Goal: Find specific page/section: Find specific page/section

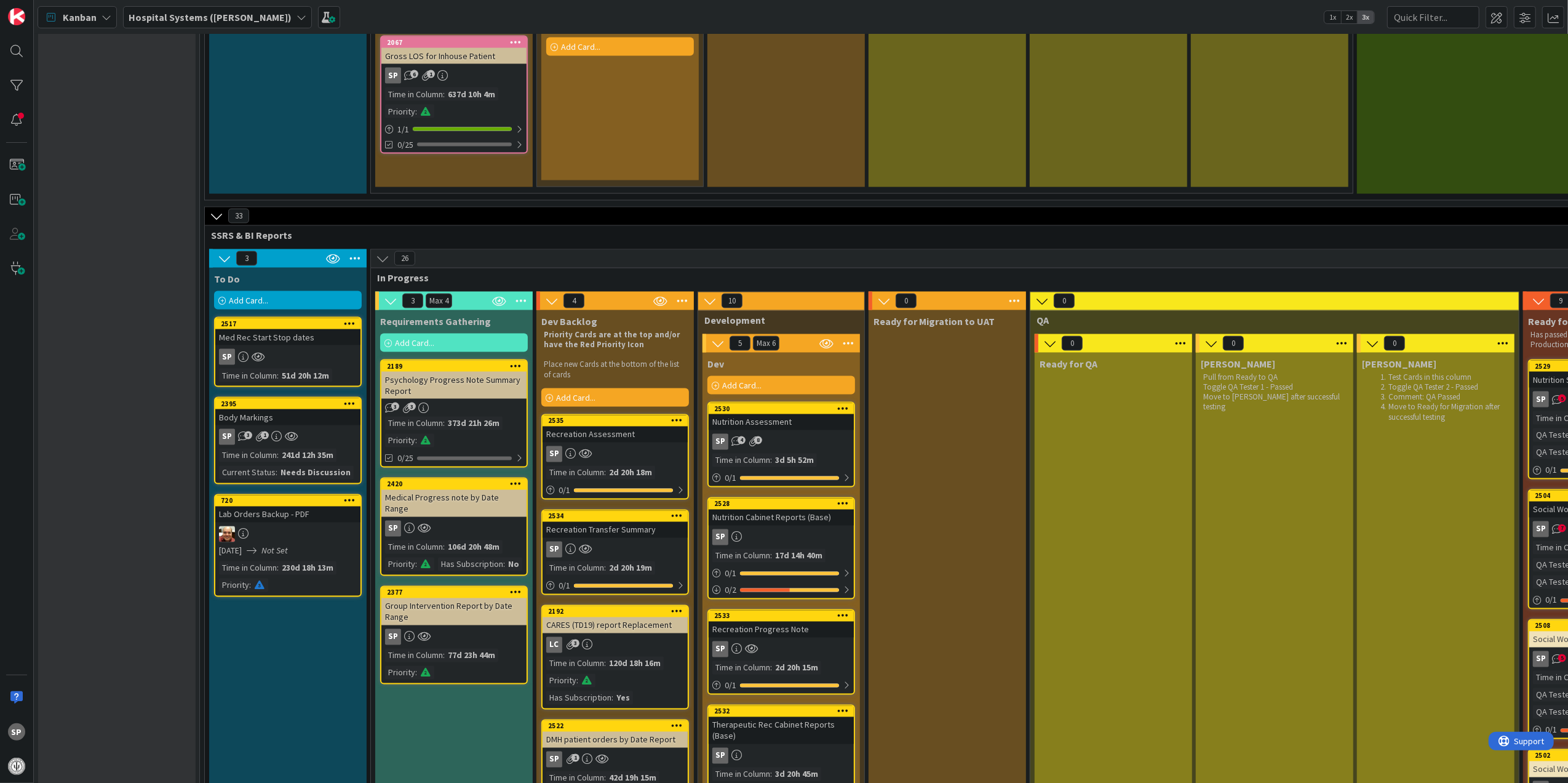
scroll to position [1970, 0]
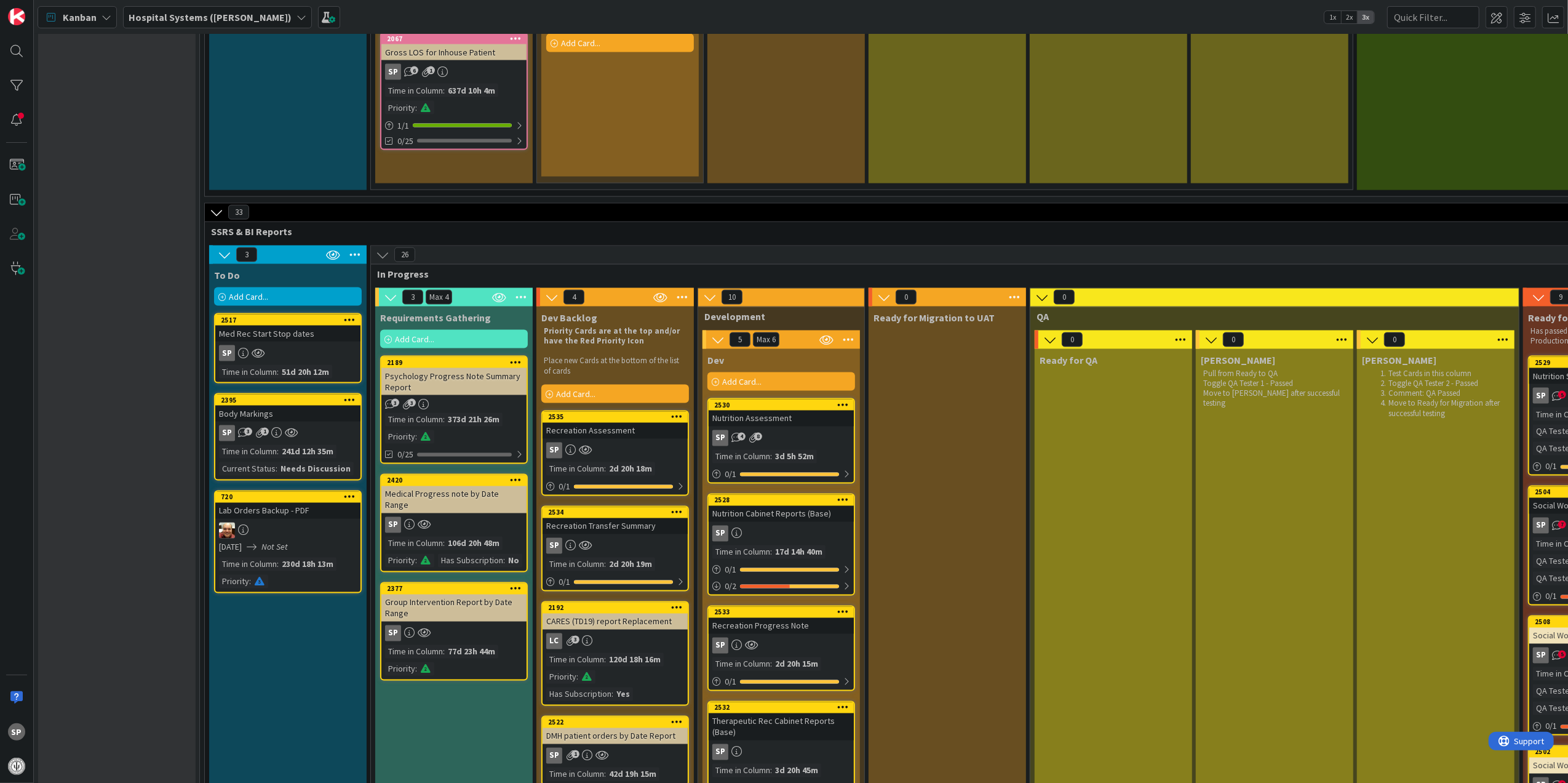
click at [793, 412] on div "Nutrition Assessment" at bounding box center [781, 418] width 145 height 16
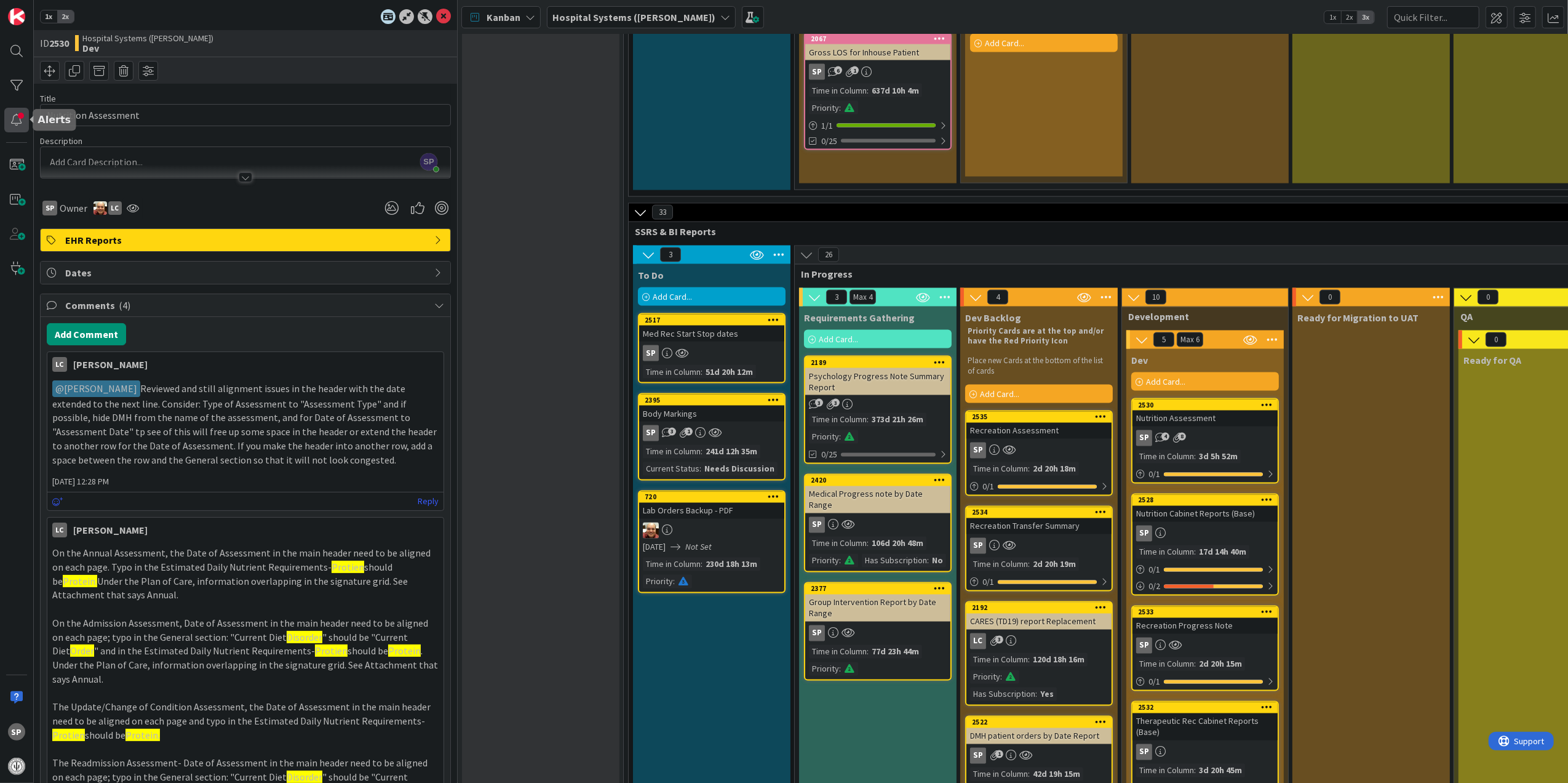
click at [12, 121] on div at bounding box center [17, 120] width 25 height 25
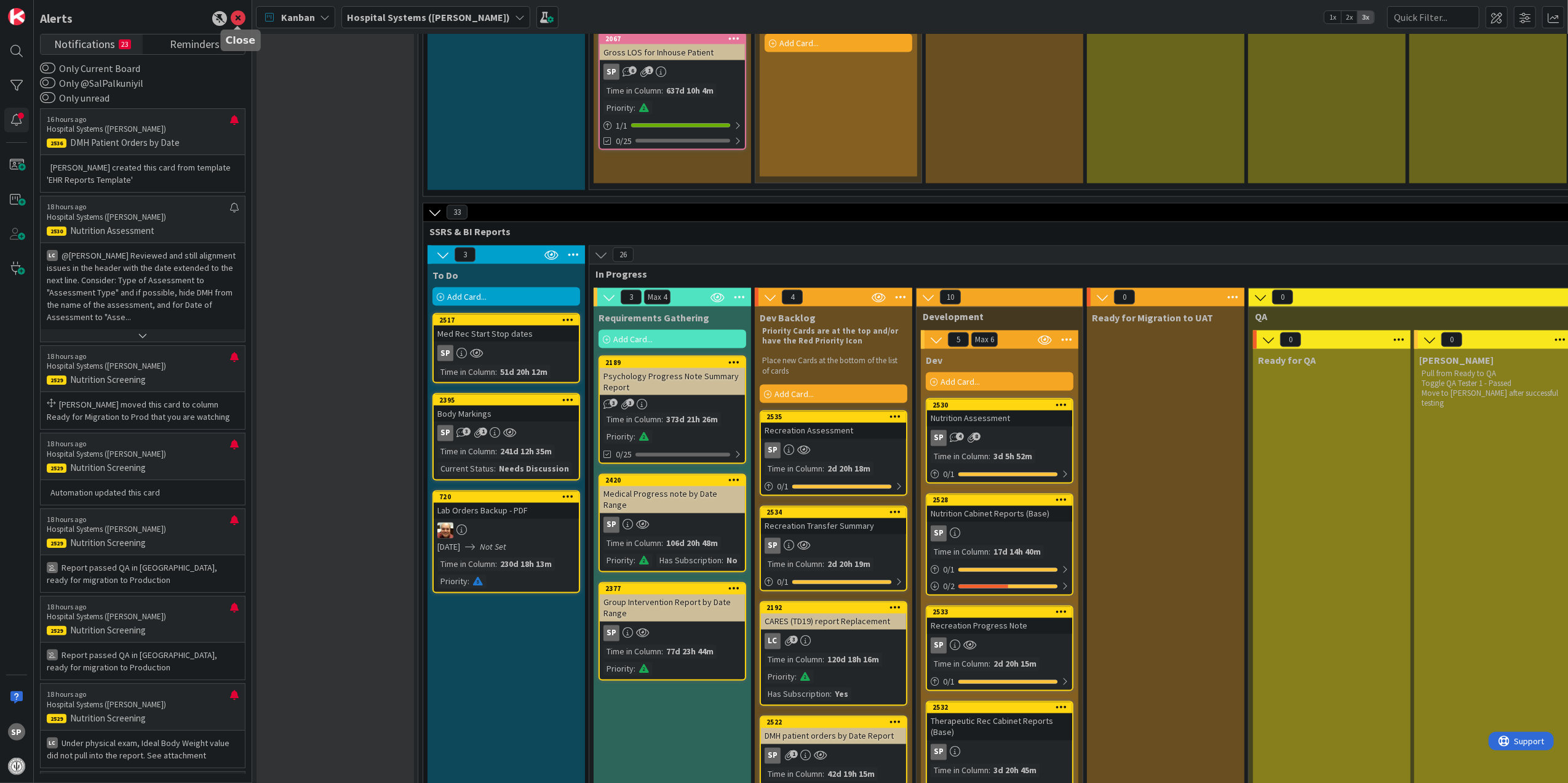
click at [237, 13] on icon at bounding box center [238, 18] width 14 height 14
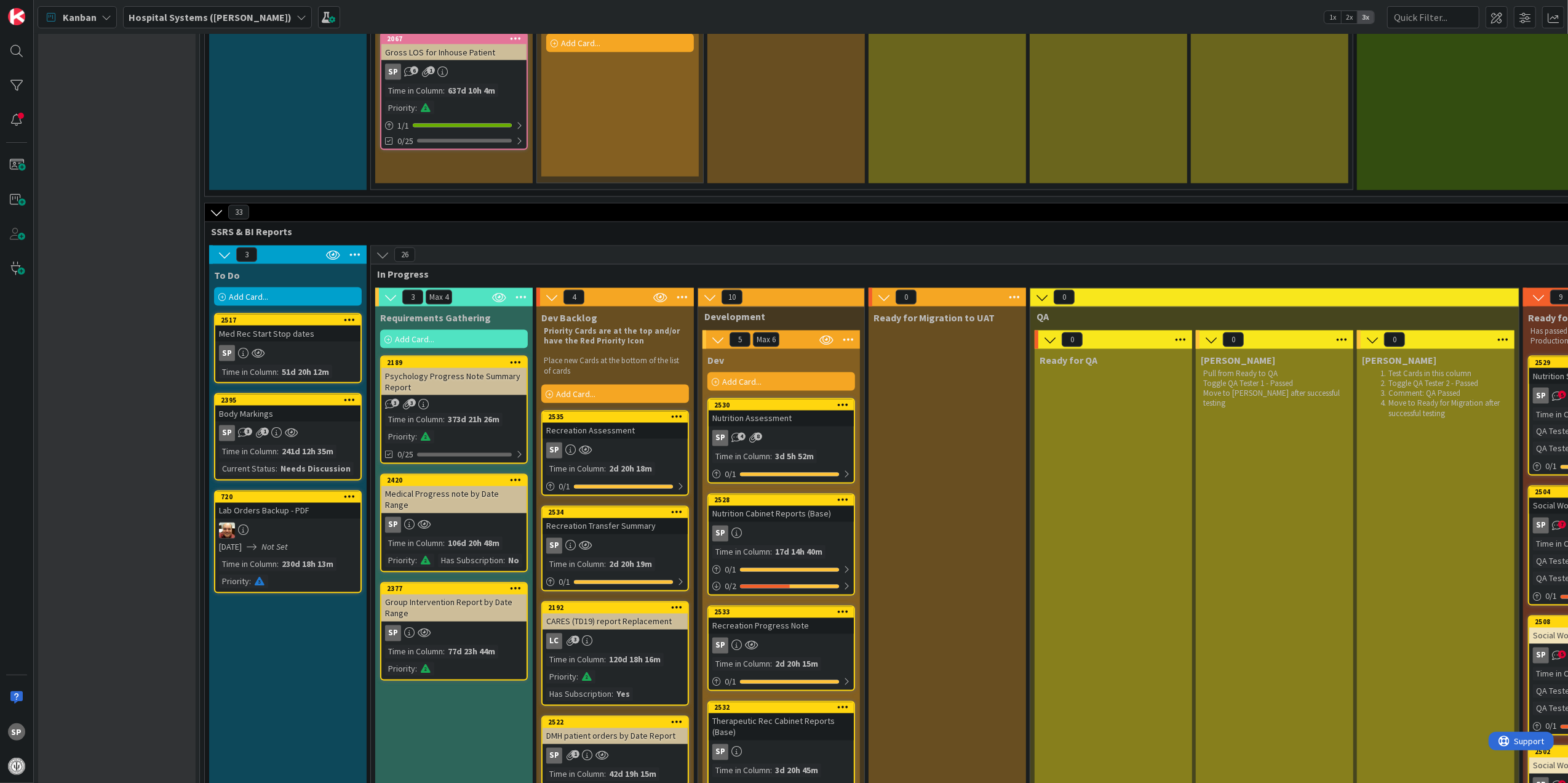
click at [821, 450] on div "Time in Column : 3d 5h 52m" at bounding box center [781, 457] width 138 height 14
